Goal: Transaction & Acquisition: Purchase product/service

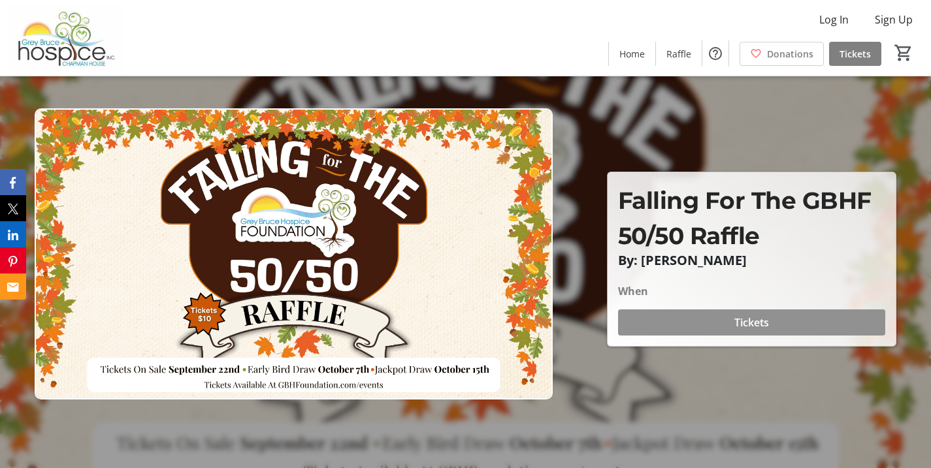
click at [752, 321] on span "Tickets" at bounding box center [751, 323] width 35 height 16
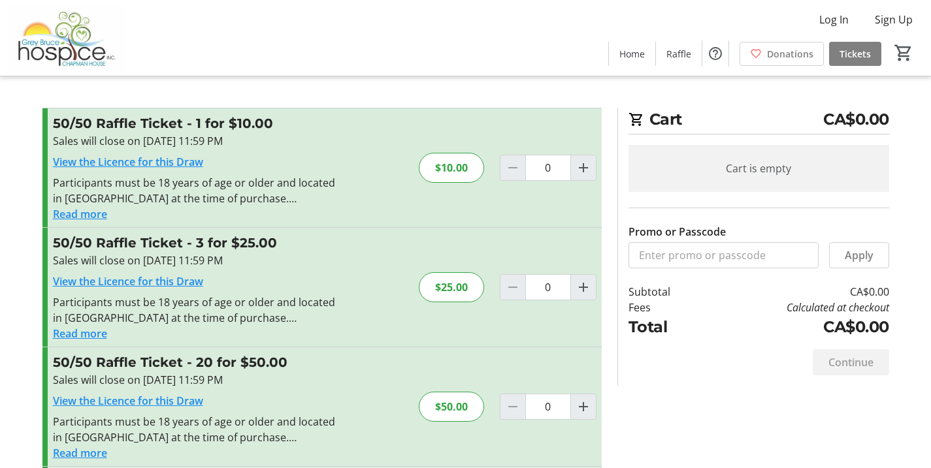
click at [461, 289] on div "$25.00" at bounding box center [451, 287] width 65 height 30
click at [550, 291] on input "0" at bounding box center [548, 287] width 46 height 26
click at [582, 290] on mat-icon "Increment by one" at bounding box center [584, 288] width 16 height 16
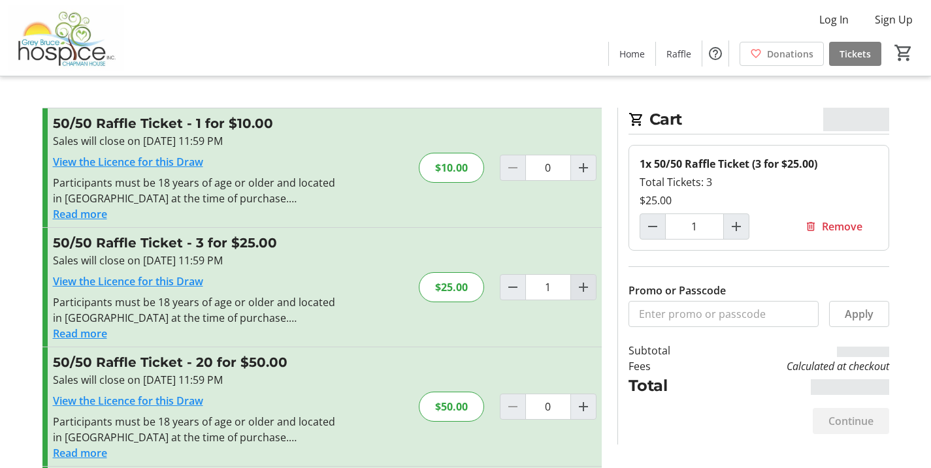
click at [582, 290] on mat-icon "Increment by one" at bounding box center [584, 288] width 16 height 16
type input "2"
click at [582, 290] on mat-icon "Increment by one" at bounding box center [584, 288] width 16 height 16
type input "3"
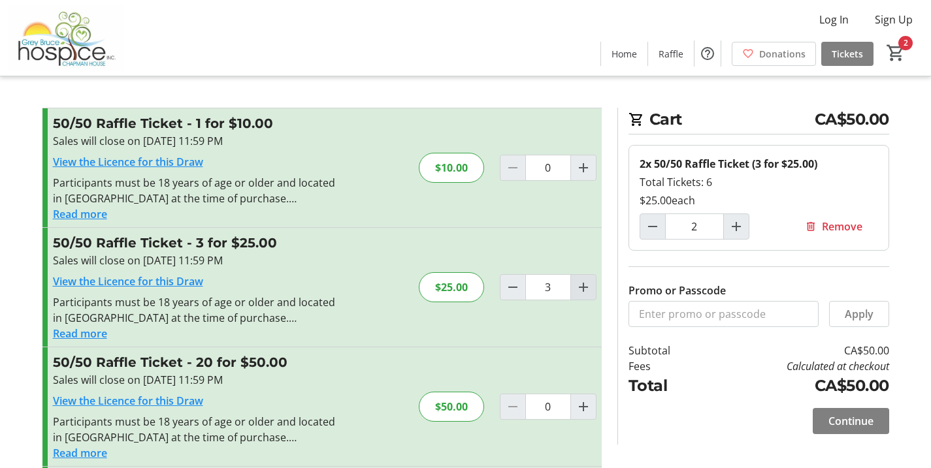
type input "3"
click at [815, 225] on mat-icon at bounding box center [811, 227] width 12 height 12
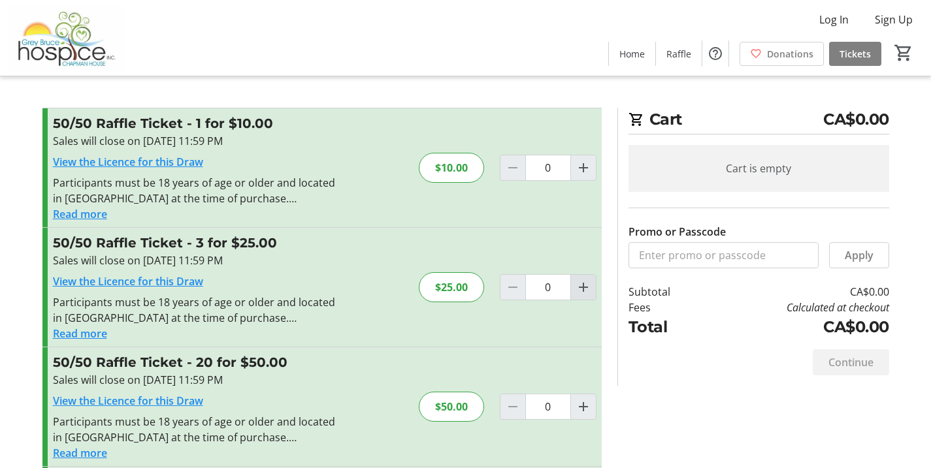
click at [582, 289] on mat-icon "Increment by one" at bounding box center [584, 288] width 16 height 16
type input "1"
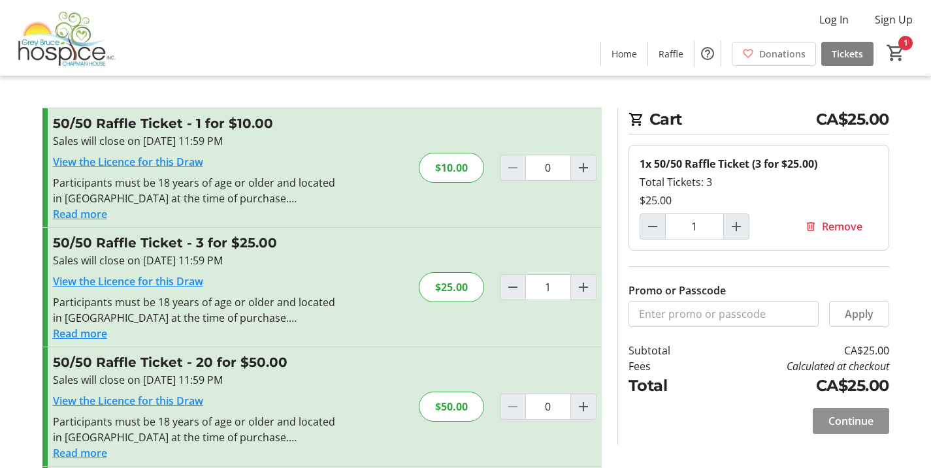
click at [842, 418] on span "Continue" at bounding box center [851, 422] width 45 height 16
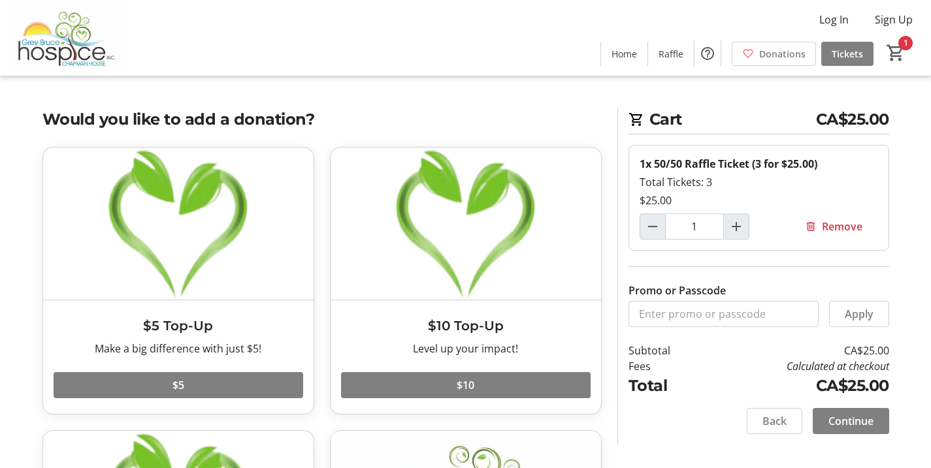
click at [921, 446] on tr-checkout-feature-upsell-ui "Cart CA$25.00 1x 50/50 Raffle Ticket (3 for $25.00) Total Tickets: 3 $25.00 1 R…" at bounding box center [465, 367] width 931 height 735
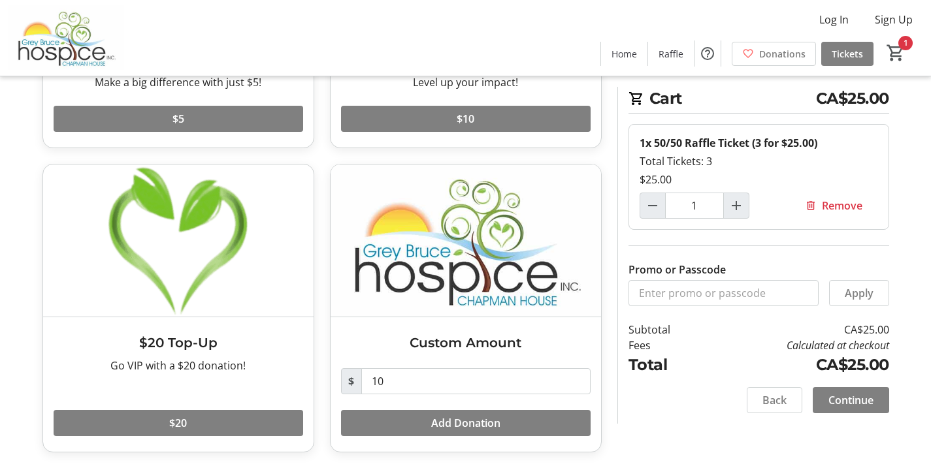
scroll to position [267, 0]
click at [864, 399] on span "Continue" at bounding box center [851, 401] width 45 height 16
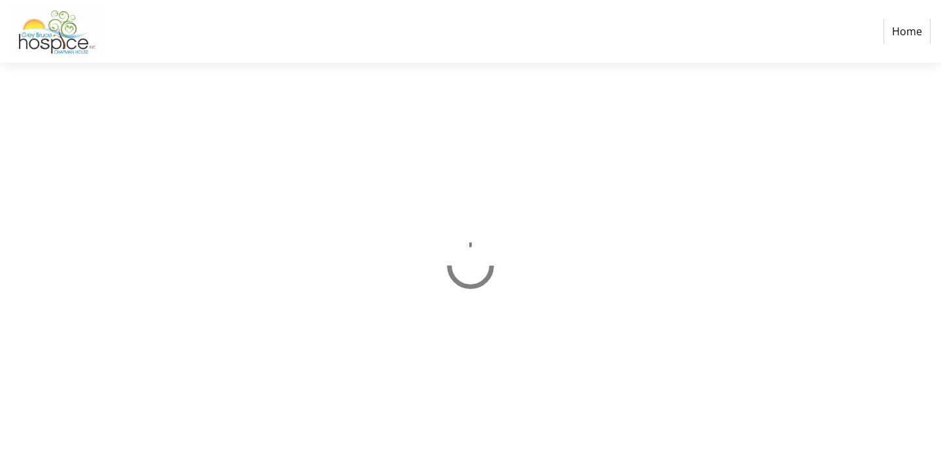
select select "CA"
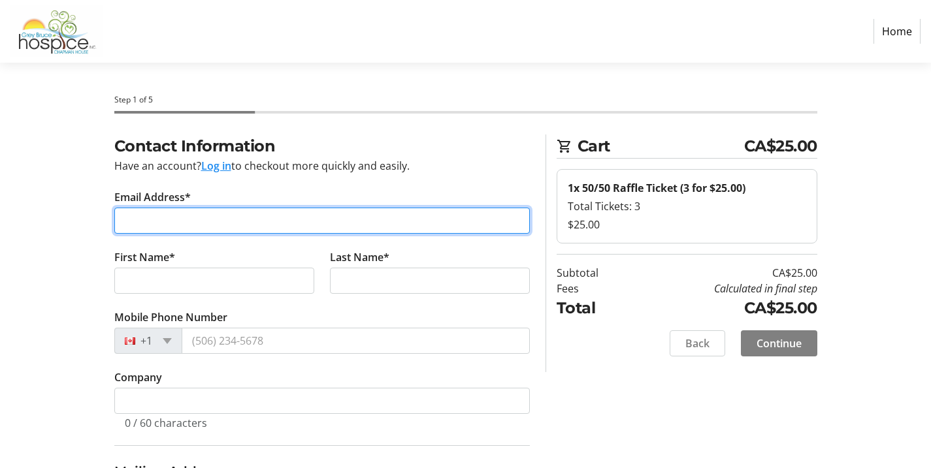
type input "[EMAIL_ADDRESS][DOMAIN_NAME]"
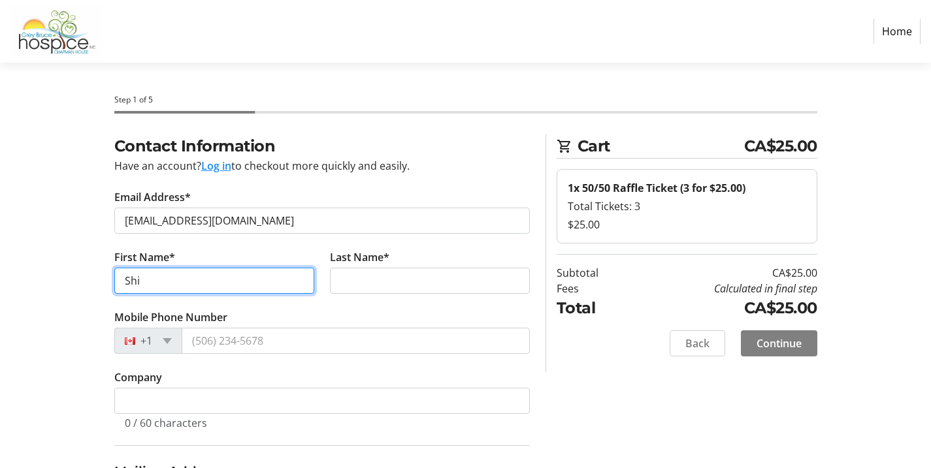
type input "[PERSON_NAME]"
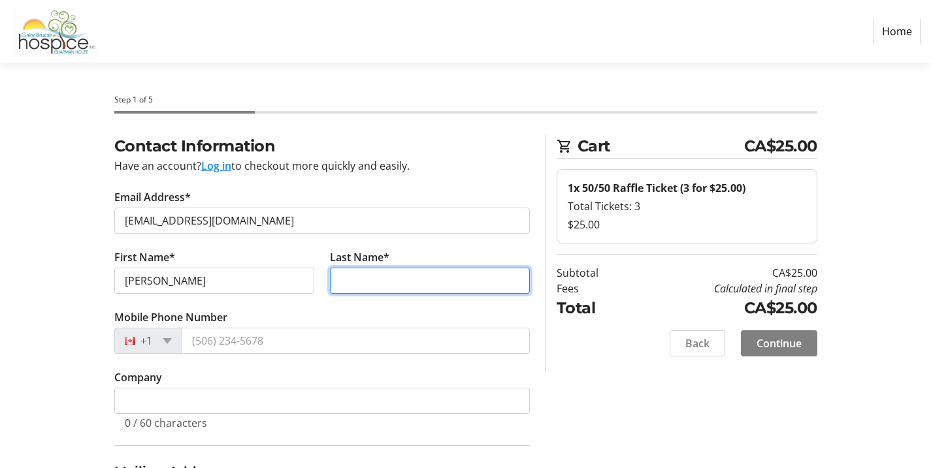
type input "[PERSON_NAME]"
type input "[STREET_ADDRESS]"
type input "[PERSON_NAME] Sound"
select select "ON"
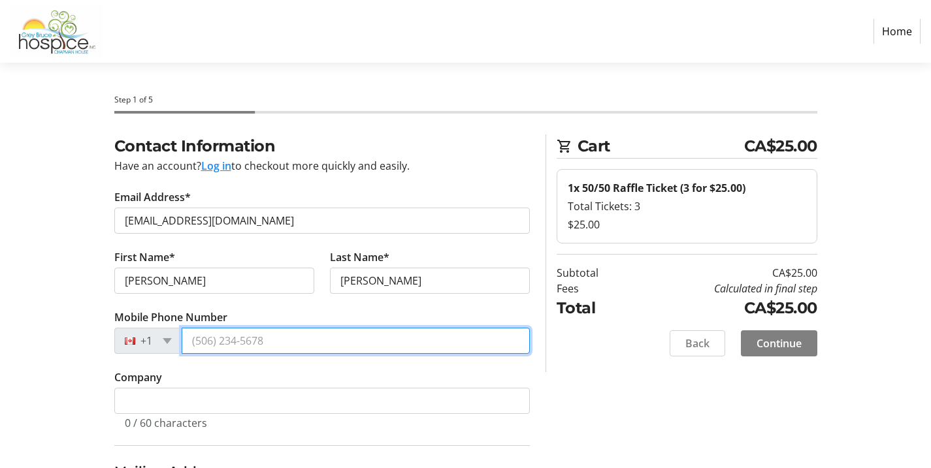
click at [208, 339] on input "Mobile Phone Number" at bounding box center [356, 341] width 348 height 26
click at [214, 342] on input "Mobile Phone Number" at bounding box center [356, 341] width 348 height 26
type input "9"
type input "[PHONE_NUMBER]"
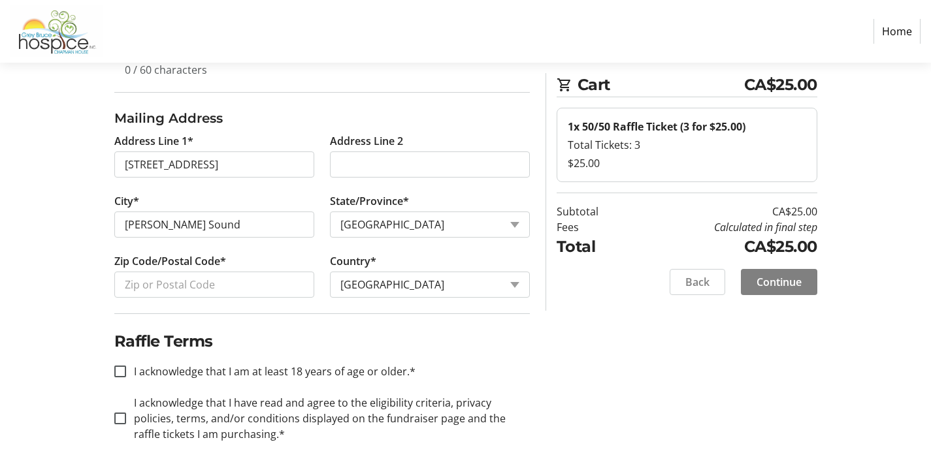
scroll to position [357, 0]
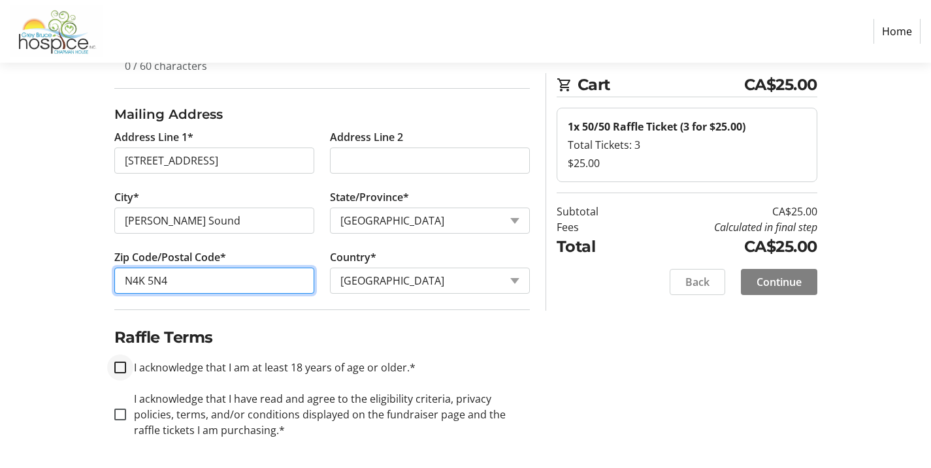
type input "N4K 5N4"
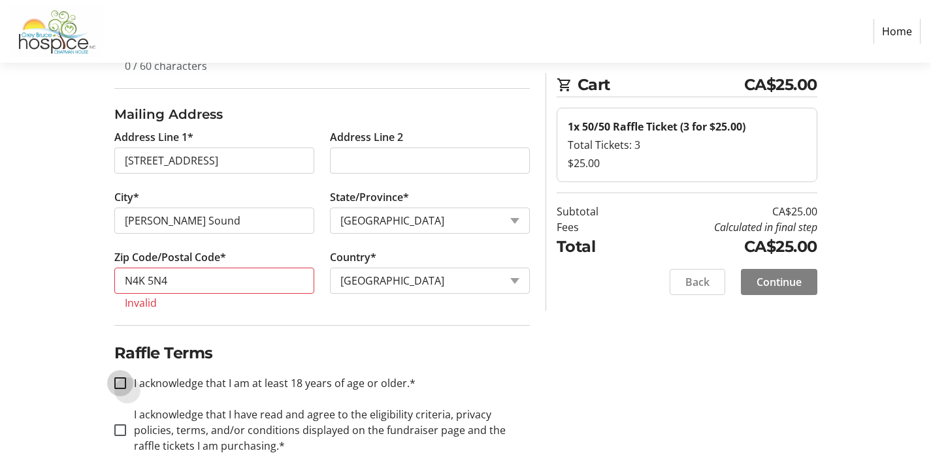
click at [119, 378] on div at bounding box center [120, 384] width 12 height 12
click at [594, 429] on div "Contact Information Have an account? Log in to checkout more quickly and easily…" at bounding box center [466, 131] width 862 height 708
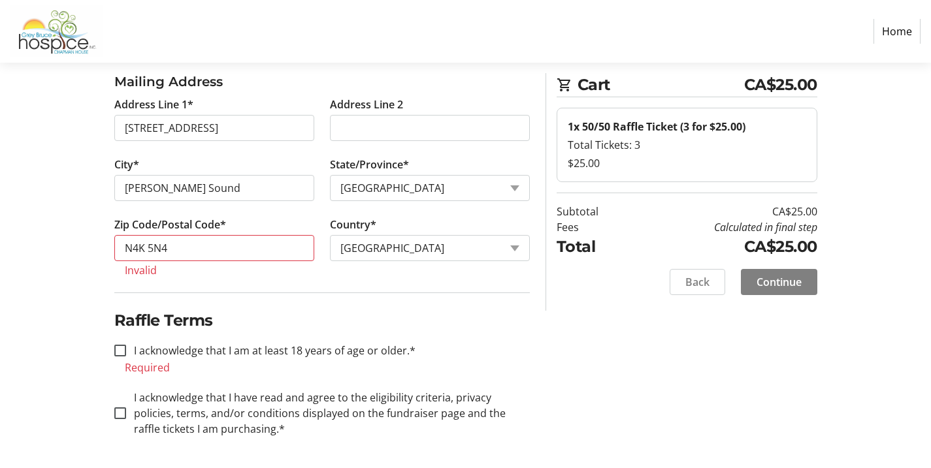
scroll to position [390, 0]
click at [122, 352] on input "I acknowledge that I am at least 18 years of age or older.*" at bounding box center [120, 351] width 12 height 12
checkbox input "true"
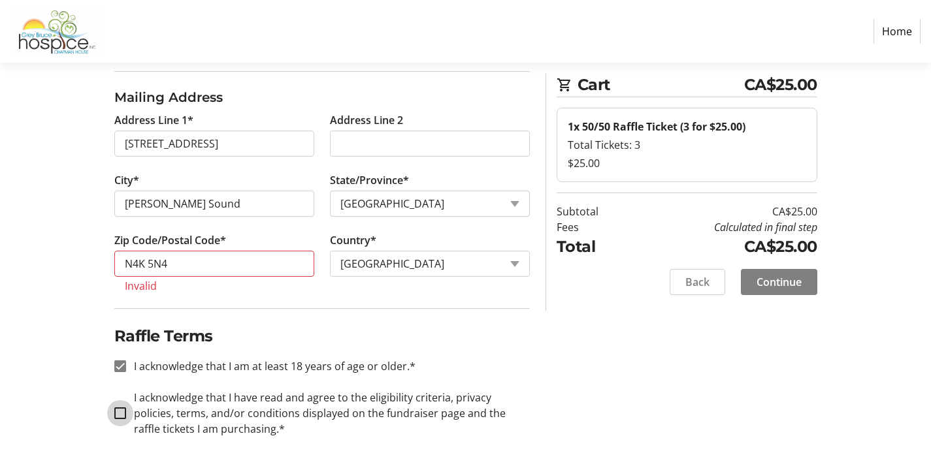
click at [120, 414] on input "I acknowledge that I have read and agree to the eligibility criteria, privacy p…" at bounding box center [120, 414] width 12 height 12
checkbox input "true"
click at [649, 436] on div "Contact Information Have an account? Log in to checkout more quickly and easily…" at bounding box center [466, 114] width 862 height 708
click at [785, 280] on span "Continue" at bounding box center [779, 282] width 45 height 16
click at [175, 261] on input "N4K 5N4" at bounding box center [214, 264] width 200 height 26
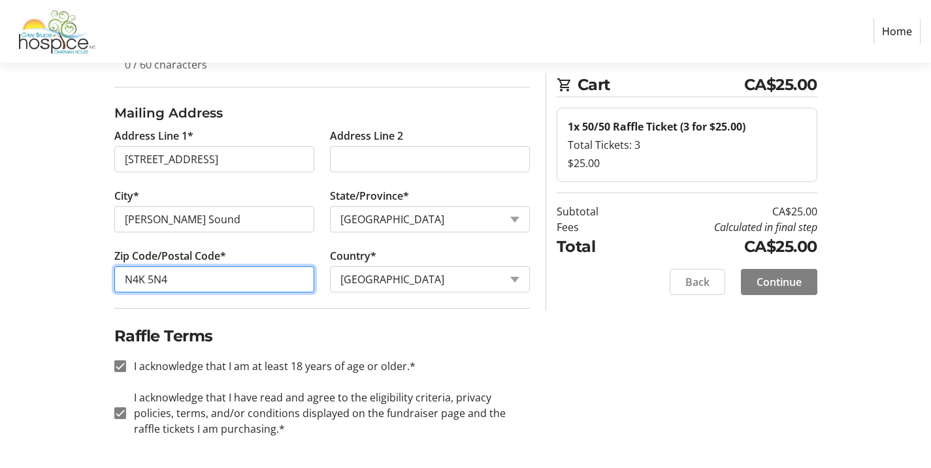
scroll to position [359, 0]
type input "N4K5N4"
click at [683, 391] on div "Contact Information Have an account? Log in to checkout more quickly and easily…" at bounding box center [466, 122] width 862 height 693
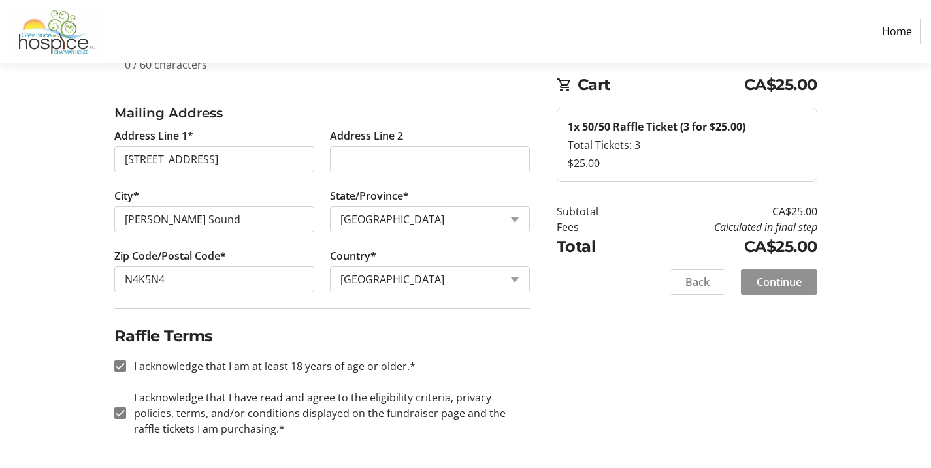
click at [777, 286] on span "Continue" at bounding box center [779, 282] width 45 height 16
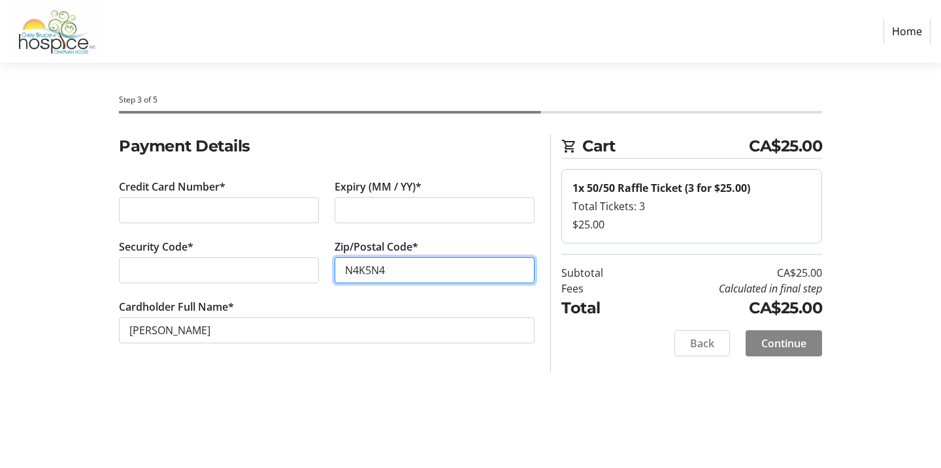
type input "N4K5N4"
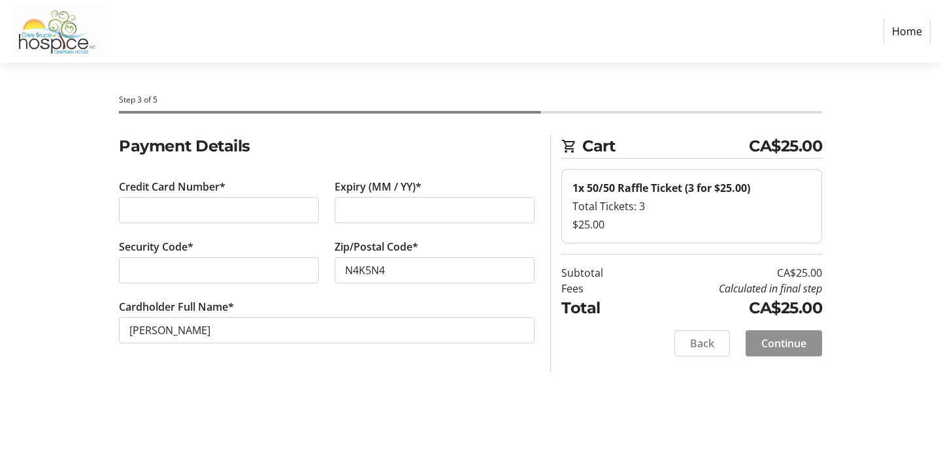
click at [781, 344] on span "Continue" at bounding box center [783, 344] width 45 height 16
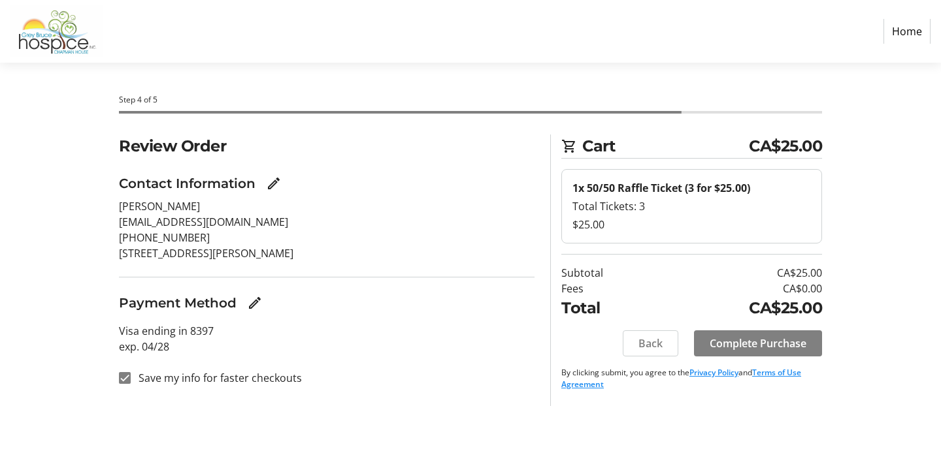
click at [862, 367] on div "Review Order Contact Information [PERSON_NAME] [EMAIL_ADDRESS][DOMAIN_NAME] [PH…" at bounding box center [470, 271] width 862 height 272
click at [768, 342] on span "Complete Purchase" at bounding box center [758, 344] width 97 height 16
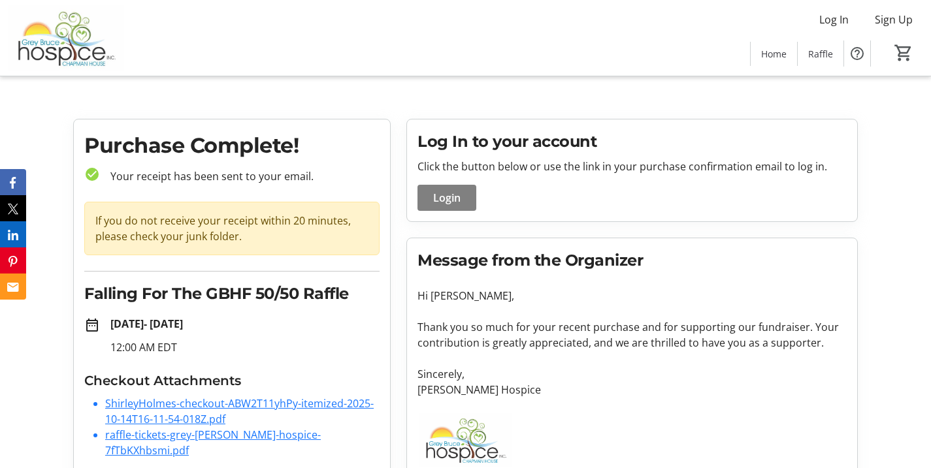
click at [888, 408] on tr-checkout-order-details-ui "Purchase Complete! check_circle Your receipt has been sent to your email. If yo…" at bounding box center [465, 306] width 931 height 375
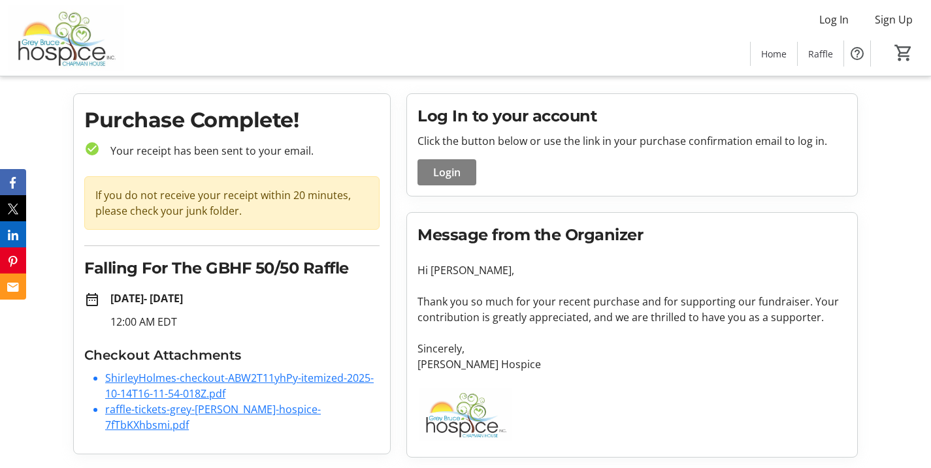
scroll to position [34, 0]
